Goal: Task Accomplishment & Management: Manage account settings

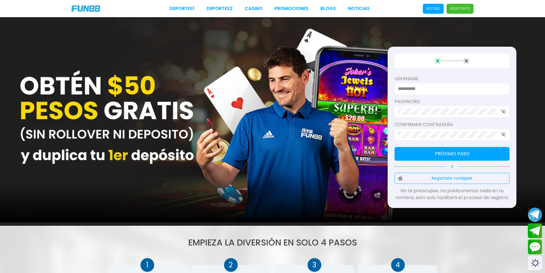
type input "*******"
click at [315, 44] on div "username ******* password Confirmar contraseña Próximo paso Ó Regístrate con Ap…" at bounding box center [272, 121] width 545 height 208
click at [439, 8] on p "Acceso" at bounding box center [434, 8] width 14 height 5
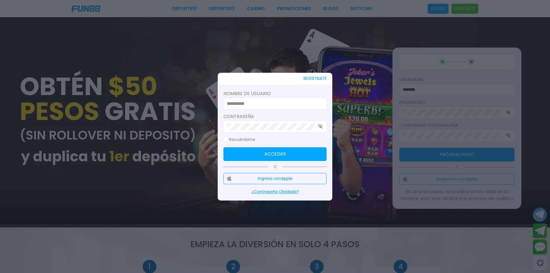
type input "*******"
click at [264, 155] on button "Acceder" at bounding box center [274, 154] width 103 height 14
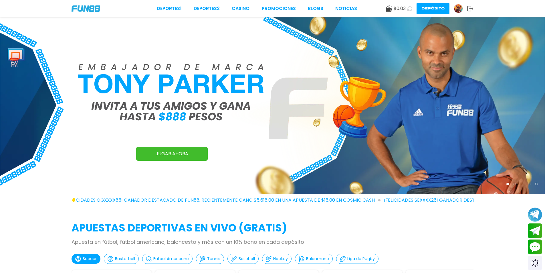
click at [409, 9] on use at bounding box center [410, 8] width 5 height 5
click at [409, 9] on icon at bounding box center [410, 8] width 7 height 7
click at [409, 10] on icon at bounding box center [410, 8] width 5 height 5
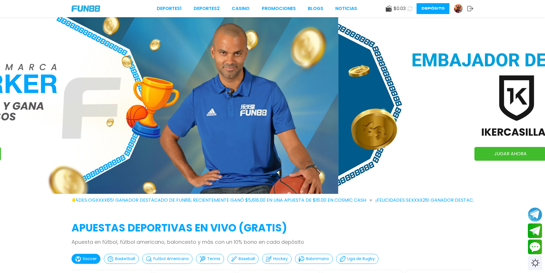
click at [409, 10] on icon at bounding box center [410, 8] width 7 height 7
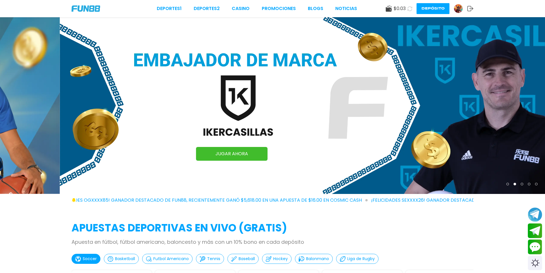
click at [409, 10] on use at bounding box center [410, 8] width 6 height 6
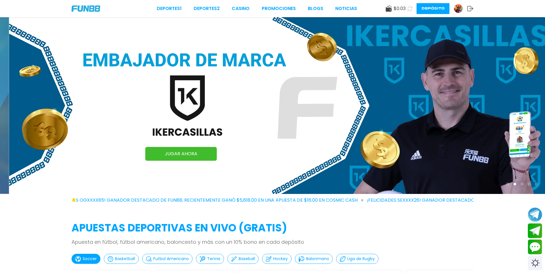
click at [409, 10] on use at bounding box center [410, 8] width 7 height 7
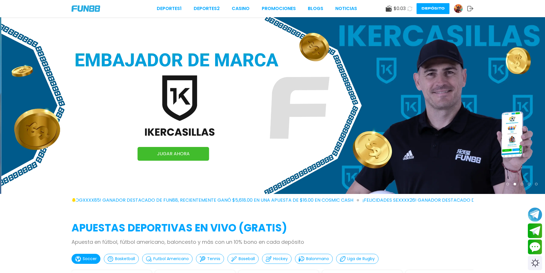
click at [409, 10] on use at bounding box center [410, 8] width 7 height 7
click at [408, 10] on icon at bounding box center [410, 8] width 5 height 5
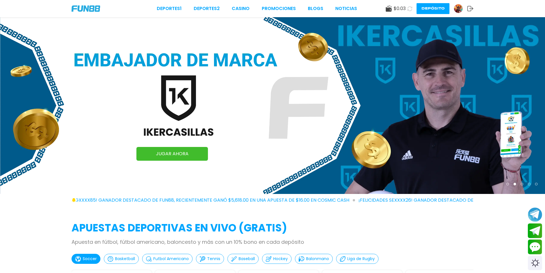
click at [408, 10] on use at bounding box center [410, 8] width 7 height 7
click at [408, 10] on use at bounding box center [410, 8] width 5 height 5
click at [408, 10] on use at bounding box center [410, 8] width 6 height 6
click at [408, 10] on icon at bounding box center [410, 8] width 6 height 6
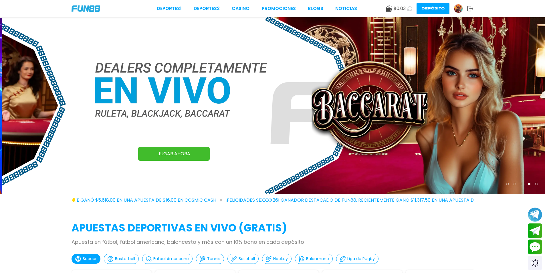
click at [459, 8] on img at bounding box center [458, 8] width 9 height 9
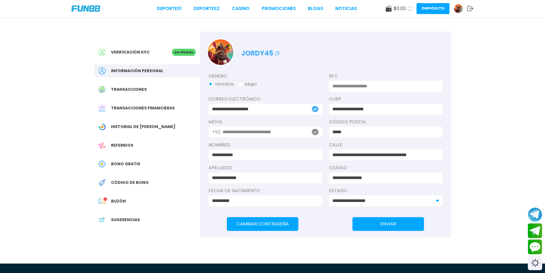
click at [122, 200] on span "Buzón" at bounding box center [118, 201] width 15 height 6
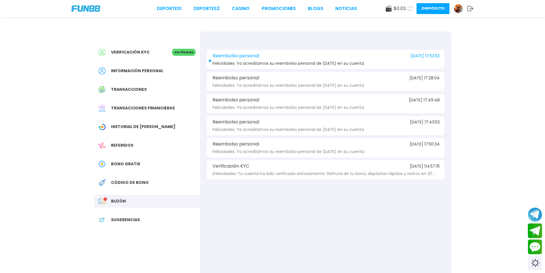
click at [277, 64] on span "Felicidades. Ya acreditamos su reembolso personal de [DATE] en su cuenta." at bounding box center [289, 63] width 152 height 4
